Goal: Check status: Check status

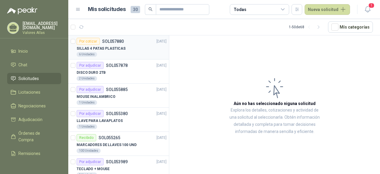
click at [109, 53] on div "6 Unidades" at bounding box center [122, 54] width 90 height 5
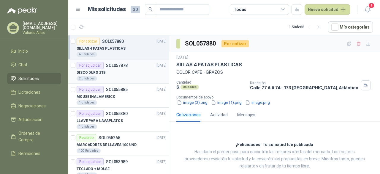
click at [128, 75] on div "DISCO DURO 2TB" at bounding box center [122, 72] width 90 height 7
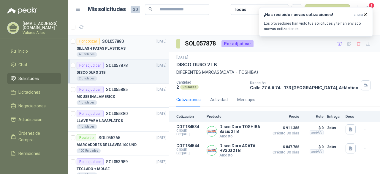
click at [82, 50] on p "SILLAS 4 PATAS PLASTICAS" at bounding box center [101, 49] width 49 height 6
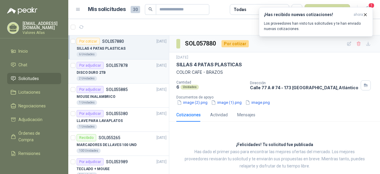
click at [115, 66] on p "SOL057878" at bounding box center [117, 65] width 22 height 4
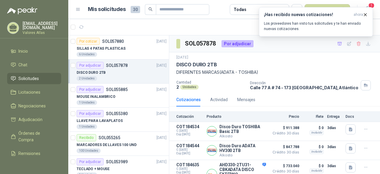
scroll to position [12, 0]
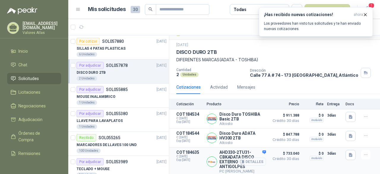
click at [252, 159] on button "Detalles" at bounding box center [252, 161] width 28 height 8
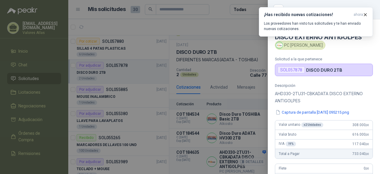
scroll to position [153, 0]
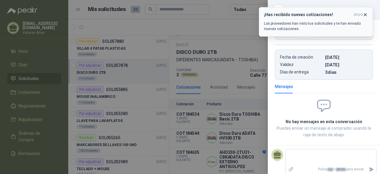
click at [366, 12] on button "¡Has recibido nuevas cotizaciones! ahora Los proveedores han visto tus solicitu…" at bounding box center [316, 21] width 114 height 29
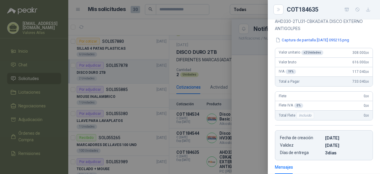
scroll to position [34, 0]
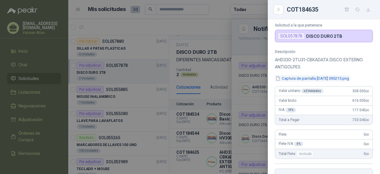
click at [326, 77] on button "Captura de pantalla [DATE] 095215.png" at bounding box center [312, 78] width 75 height 6
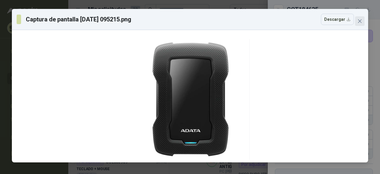
click at [358, 20] on icon "close" at bounding box center [360, 21] width 5 height 5
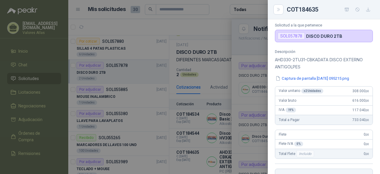
click at [258, 63] on div at bounding box center [190, 87] width 380 height 174
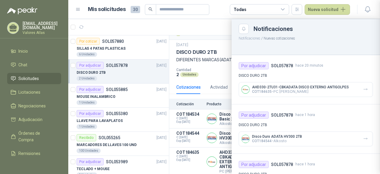
scroll to position [156, 0]
click at [104, 50] on div at bounding box center [224, 96] width 312 height 155
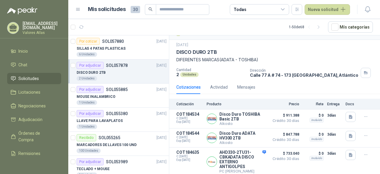
click at [32, 76] on span "Solicitudes" at bounding box center [28, 78] width 20 height 7
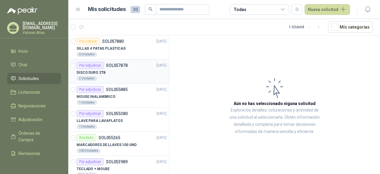
click at [118, 64] on p "SOL057878" at bounding box center [117, 65] width 22 height 4
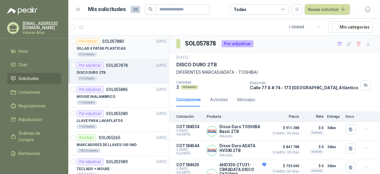
click at [95, 50] on p "SILLAS 4 PATAS PLASTICAS" at bounding box center [101, 49] width 49 height 6
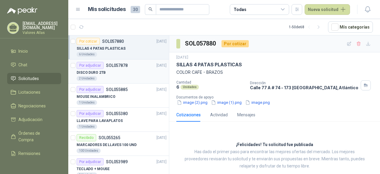
click at [100, 66] on div "Por adjudicar" at bounding box center [90, 65] width 27 height 7
